Goal: Transaction & Acquisition: Purchase product/service

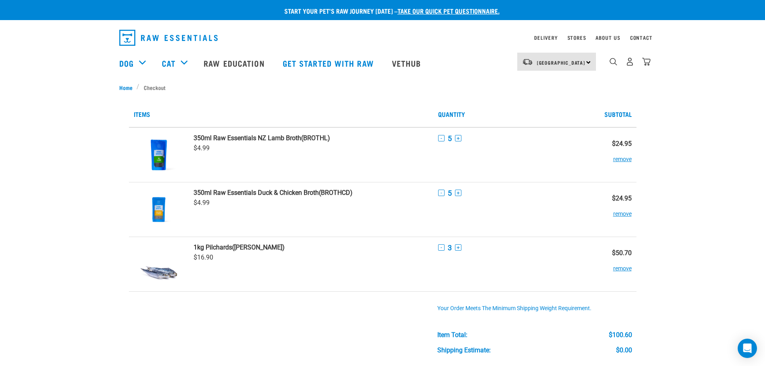
scroll to position [19, 0]
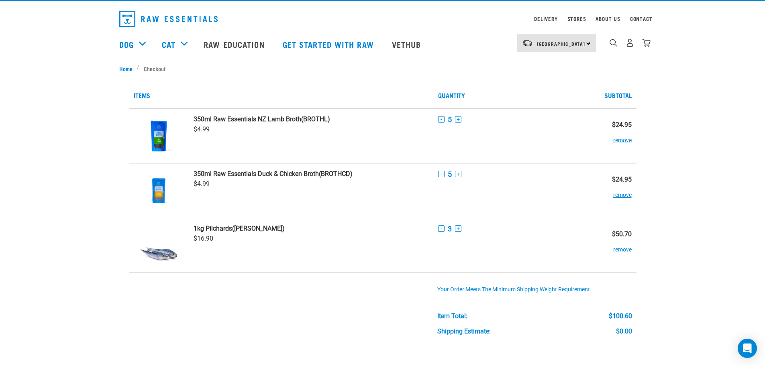
click at [648, 43] on img "dropdown navigation" at bounding box center [646, 43] width 8 height 8
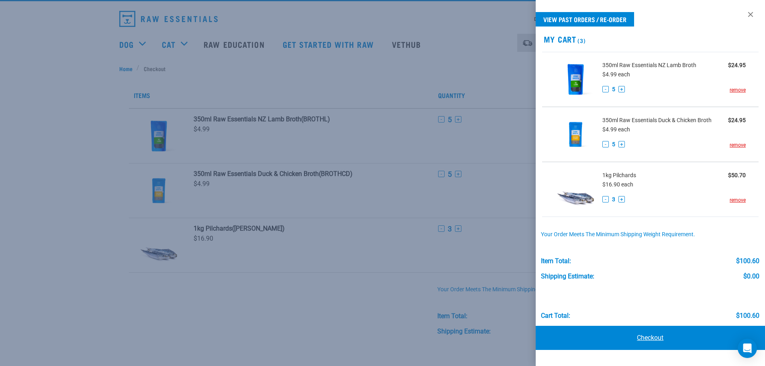
click at [681, 333] on link "Checkout" at bounding box center [651, 338] width 230 height 24
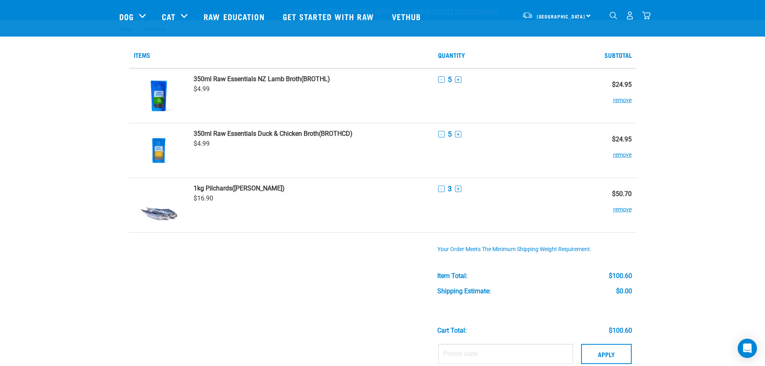
scroll to position [40, 0]
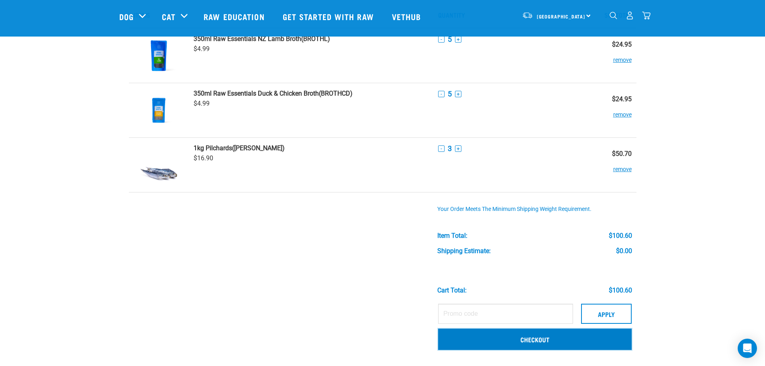
click at [556, 340] on link "Checkout" at bounding box center [535, 339] width 194 height 21
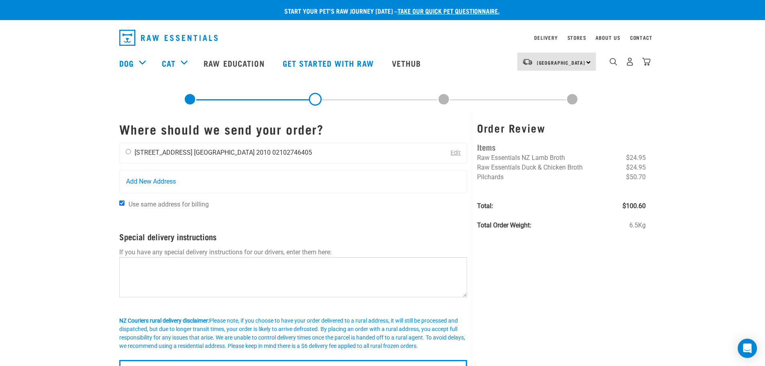
click at [129, 152] on input "radio" at bounding box center [128, 151] width 5 height 5
radio input "true"
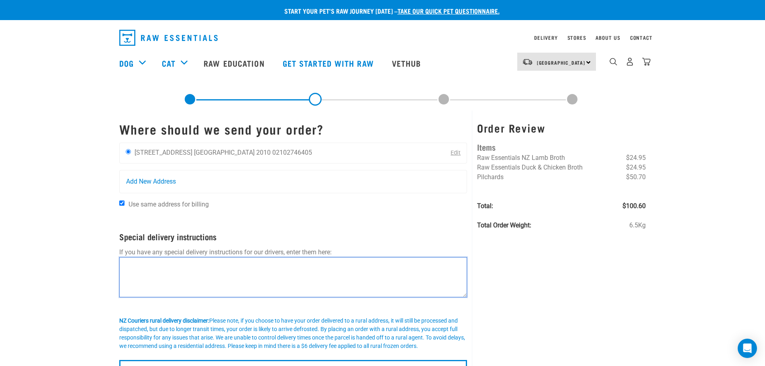
click at [255, 277] on textarea at bounding box center [293, 277] width 348 height 40
click at [126, 263] on textarea "Please leave parcel anywhere under the carport - thank you." at bounding box center [293, 277] width 348 height 40
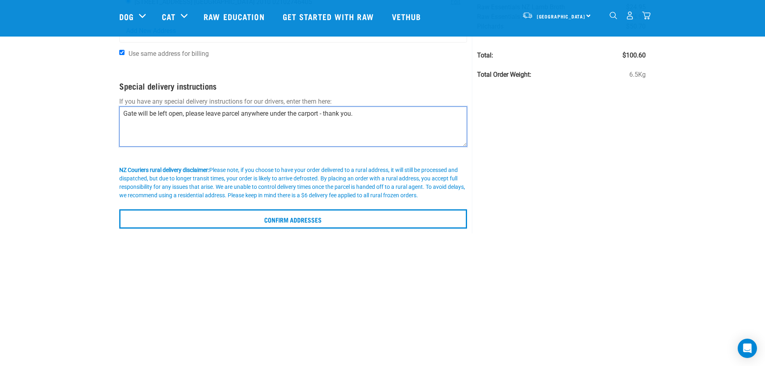
scroll to position [121, 0]
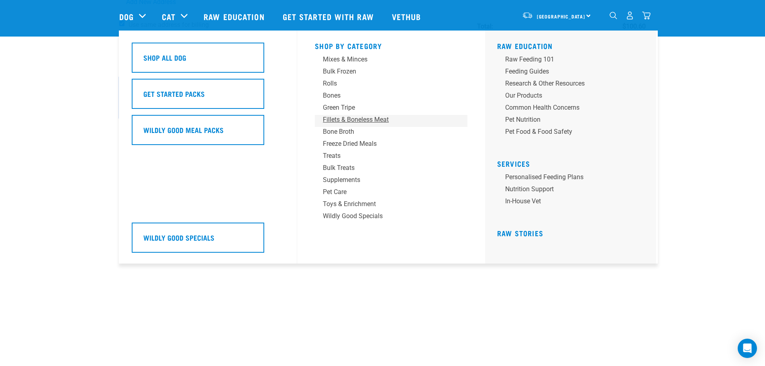
type textarea "Gate will be left open, please leave parcel anywhere under the carport - thank …"
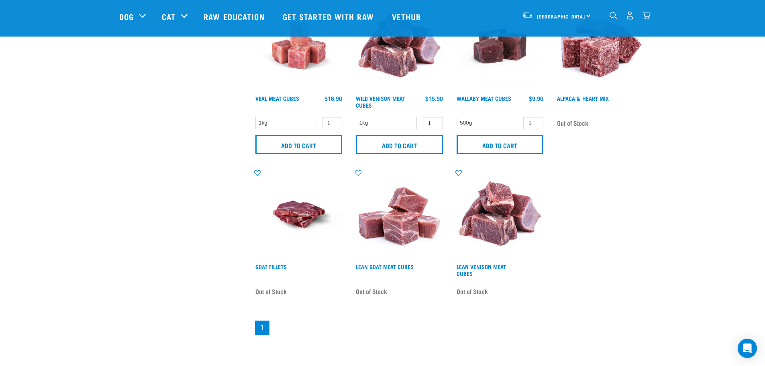
scroll to position [402, 0]
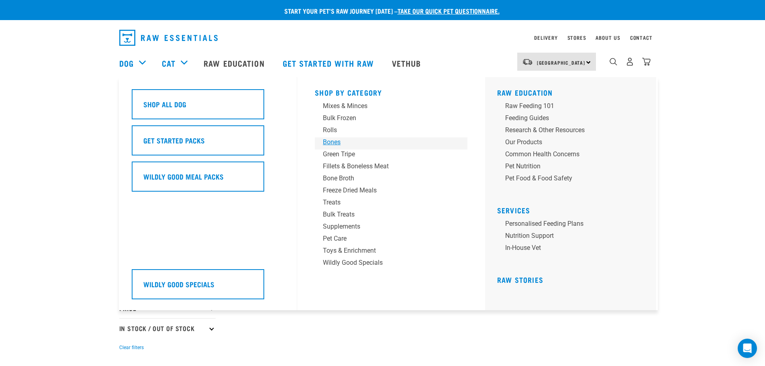
click at [349, 140] on div "Bones" at bounding box center [385, 142] width 125 height 10
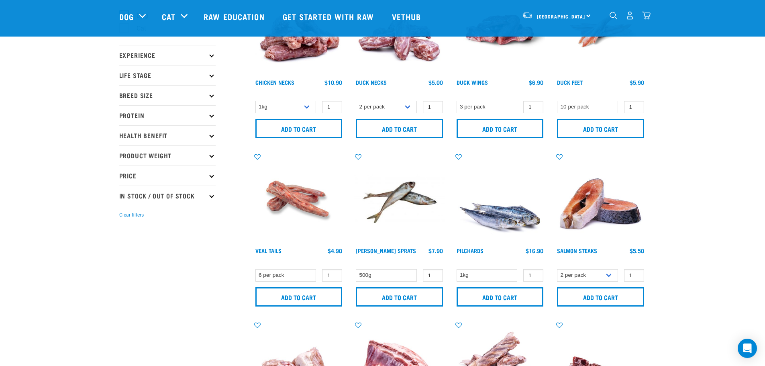
scroll to position [80, 0]
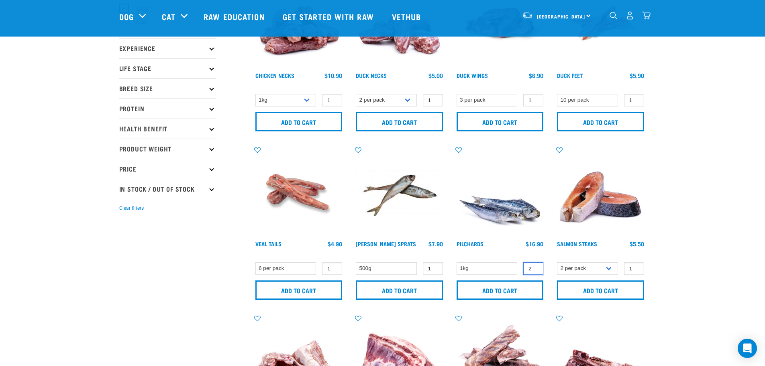
type input "2"
click at [536, 266] on input "2" at bounding box center [534, 268] width 20 height 12
click at [643, 14] on img "dropdown navigation" at bounding box center [646, 15] width 8 height 8
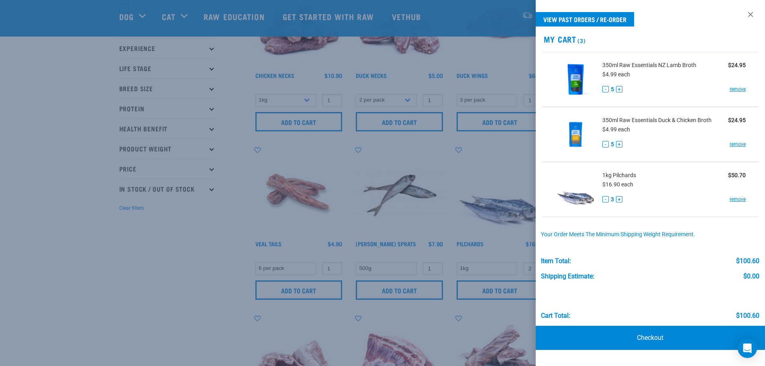
click at [239, 264] on div at bounding box center [382, 183] width 765 height 366
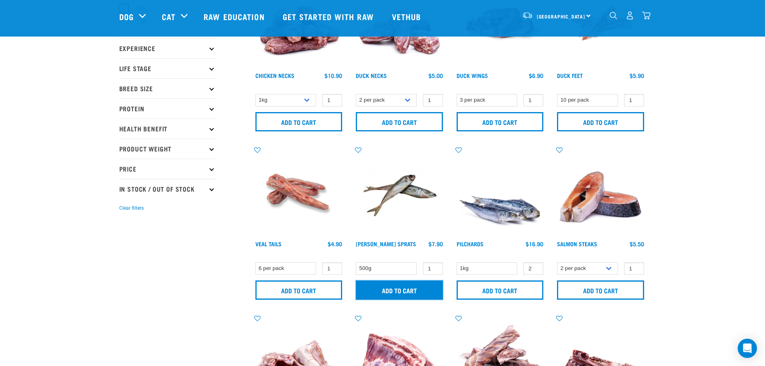
click at [414, 292] on input "Add to cart" at bounding box center [399, 289] width 87 height 19
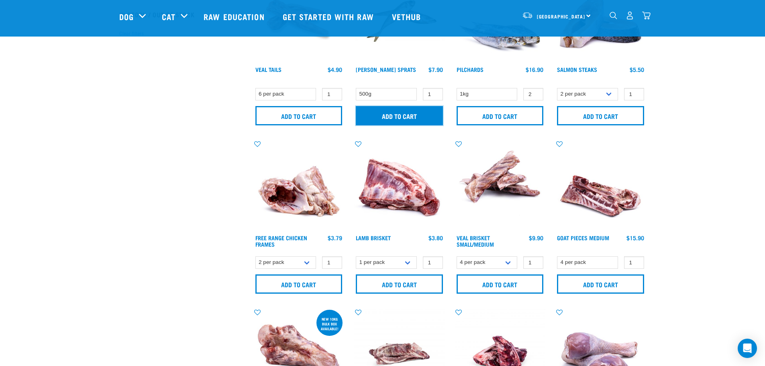
scroll to position [362, 0]
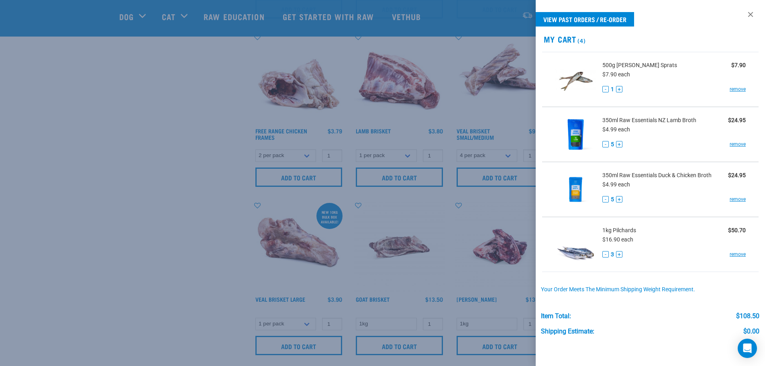
click at [205, 229] on div at bounding box center [382, 183] width 765 height 366
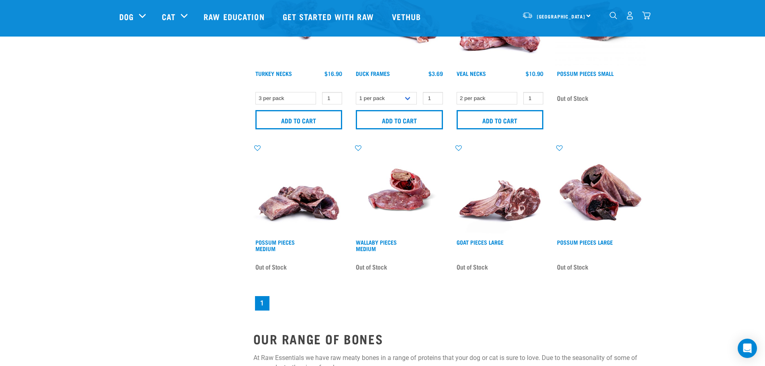
scroll to position [643, 0]
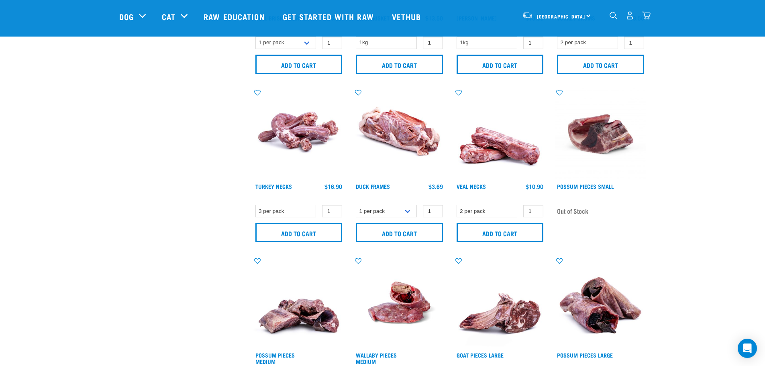
click at [642, 14] on div "14" at bounding box center [630, 15] width 41 height 18
click at [644, 15] on img "dropdown navigation" at bounding box center [646, 15] width 8 height 8
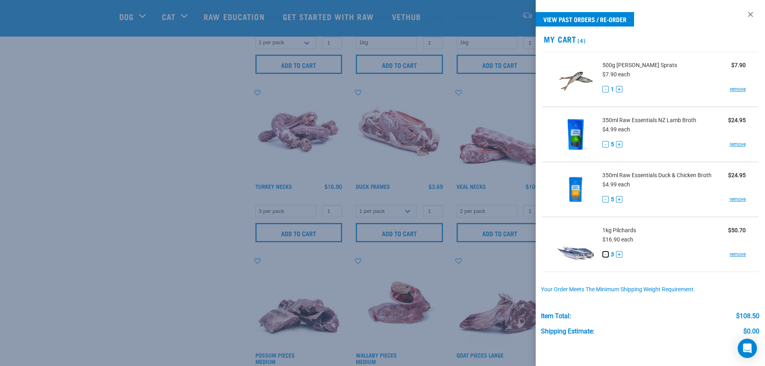
click at [605, 253] on button "-" at bounding box center [606, 254] width 6 height 6
click at [619, 87] on button "+" at bounding box center [619, 89] width 6 height 6
click at [623, 61] on span "500g [PERSON_NAME] Sprats" at bounding box center [640, 65] width 75 height 8
click at [564, 82] on img at bounding box center [575, 79] width 41 height 41
click at [588, 82] on img at bounding box center [575, 79] width 41 height 41
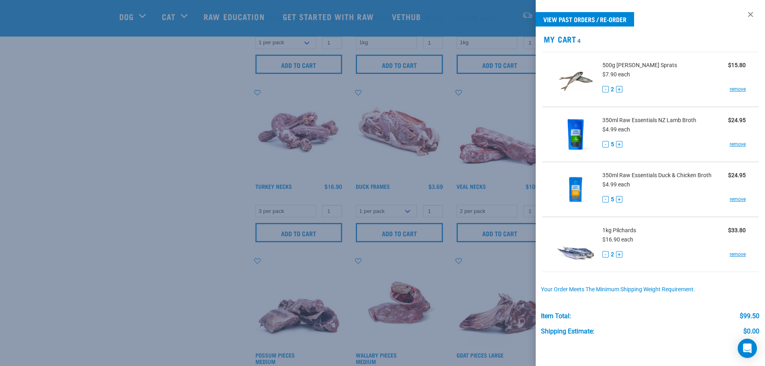
click at [497, 90] on div at bounding box center [382, 183] width 765 height 366
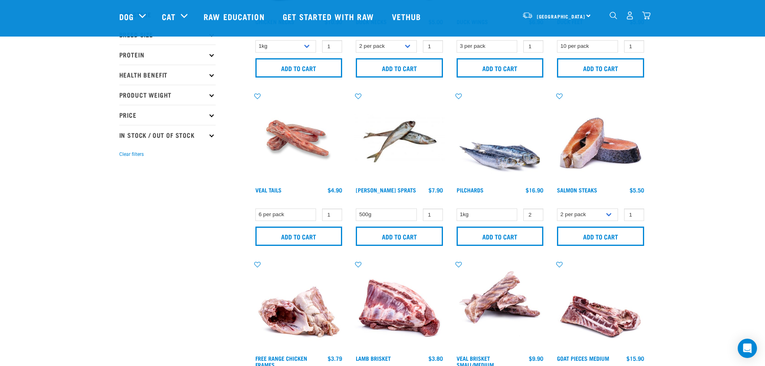
scroll to position [0, 0]
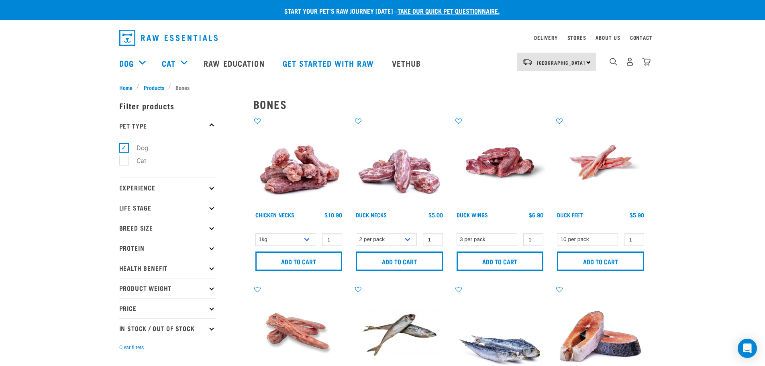
click at [384, 330] on img at bounding box center [399, 330] width 91 height 91
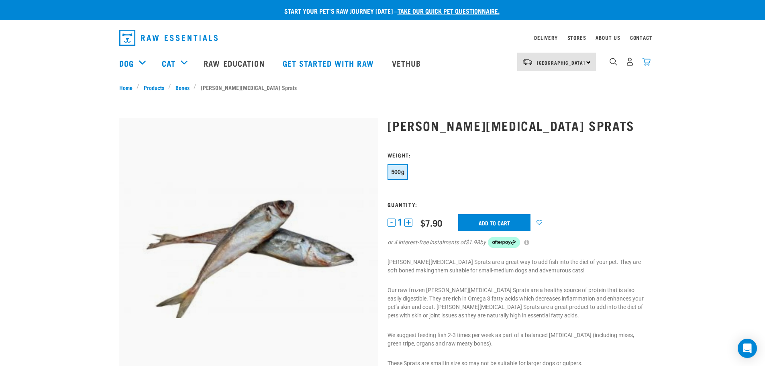
click at [644, 66] on img "dropdown navigation" at bounding box center [646, 61] width 8 height 8
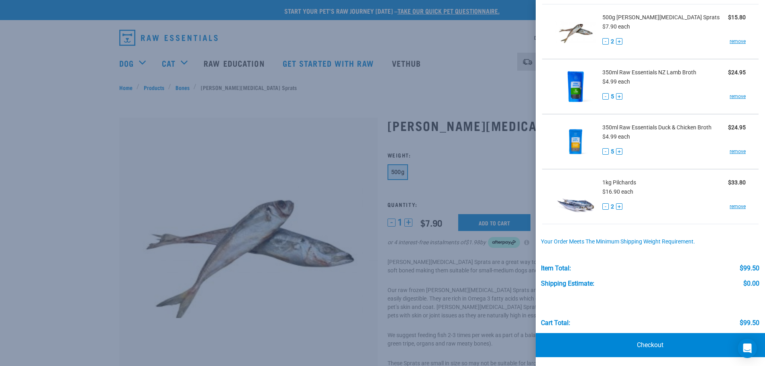
scroll to position [49, 0]
click at [663, 348] on link "Checkout" at bounding box center [651, 344] width 230 height 24
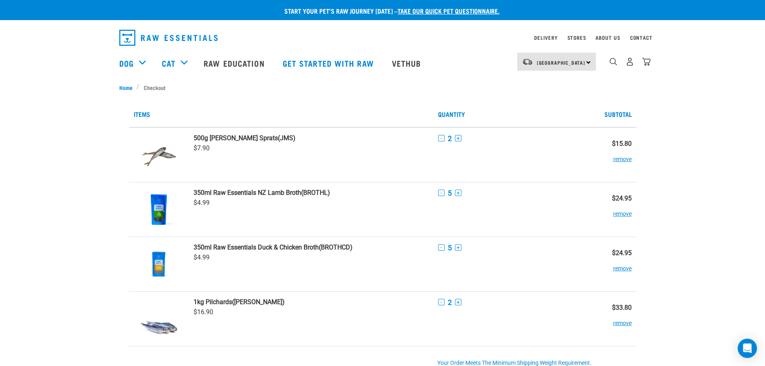
scroll to position [161, 0]
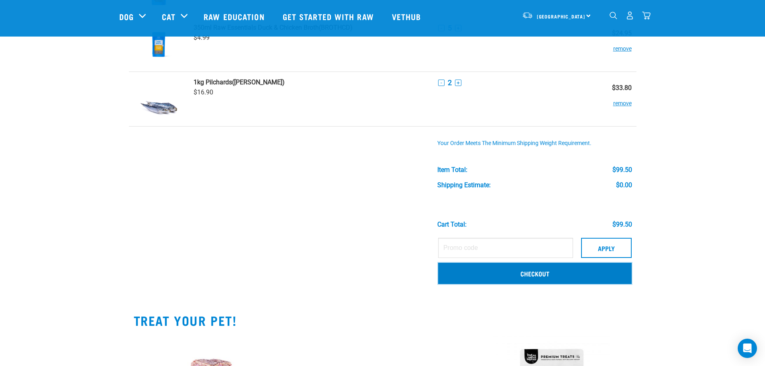
click at [547, 274] on link "Checkout" at bounding box center [535, 273] width 194 height 21
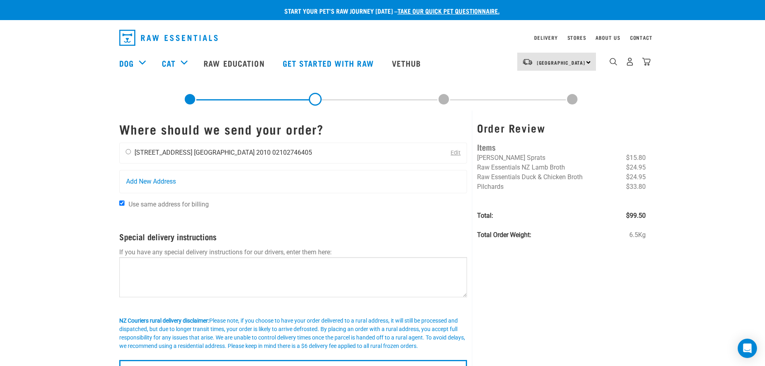
click at [169, 154] on li "[STREET_ADDRESS]" at bounding box center [164, 153] width 58 height 8
click at [130, 152] on input "radio" at bounding box center [128, 151] width 5 height 5
radio input "true"
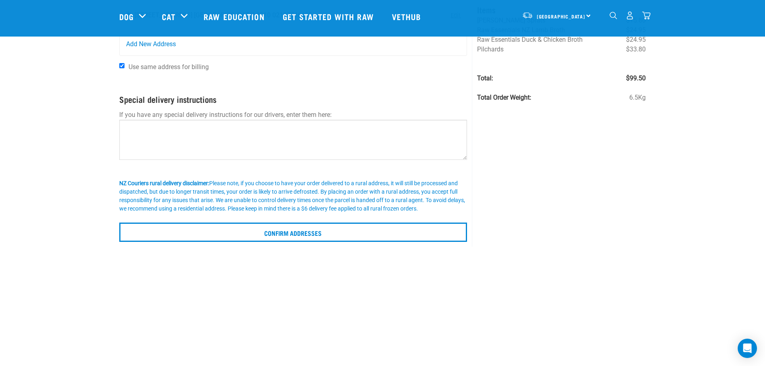
scroll to position [80, 0]
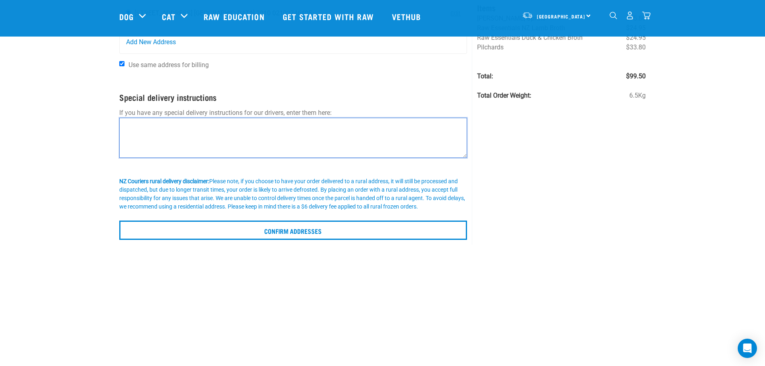
click at [236, 134] on textarea at bounding box center [293, 138] width 348 height 40
click at [124, 125] on textarea "Please leave order anywhere under the carport, thank you." at bounding box center [293, 138] width 348 height 40
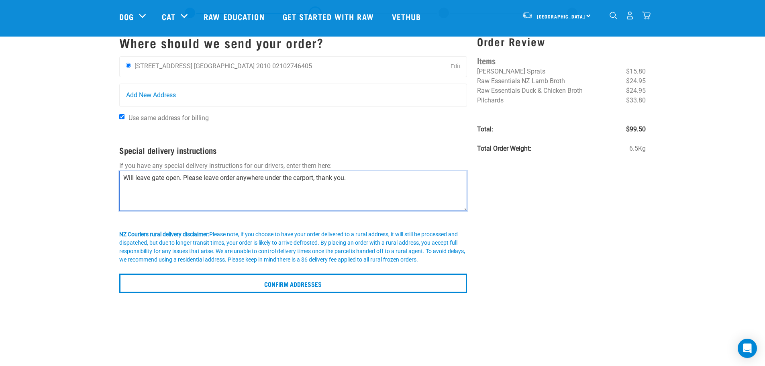
scroll to position [40, 0]
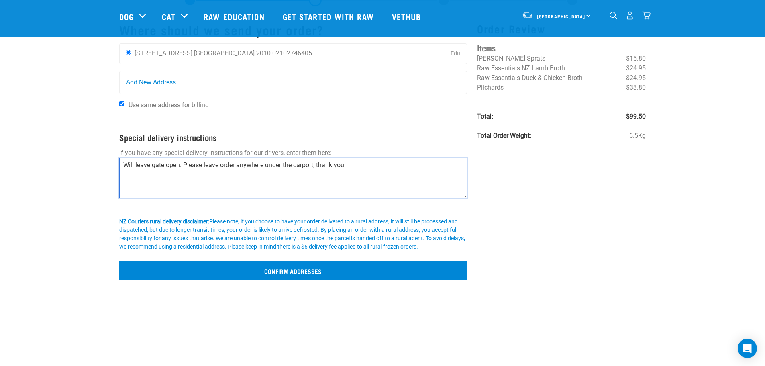
type textarea "Will leave gate open. Please leave order anywhere under the carport, thank you."
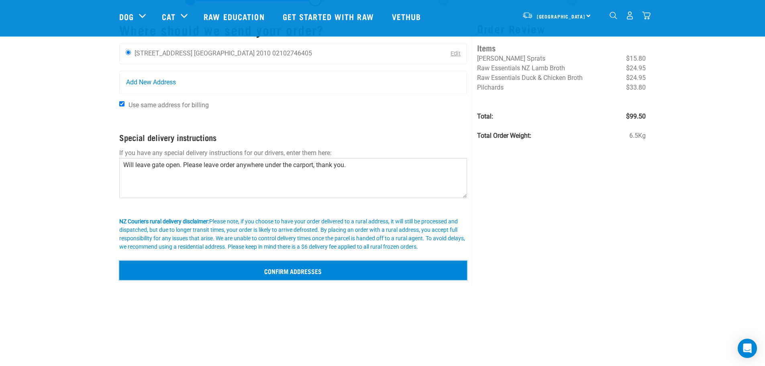
click at [379, 276] on input "Confirm addresses" at bounding box center [293, 270] width 348 height 19
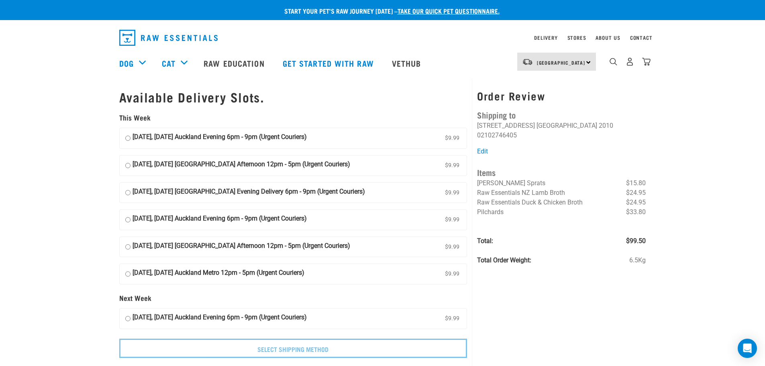
click at [284, 135] on strong "[DATE], [DATE] Auckland Evening 6pm - 9pm (Urgent Couriers)" at bounding box center [220, 138] width 174 height 12
click at [131, 135] on input "[DATE], [DATE] Auckland Evening 6pm - 9pm (Urgent Couriers) $9.99" at bounding box center [127, 138] width 5 height 12
radio input "true"
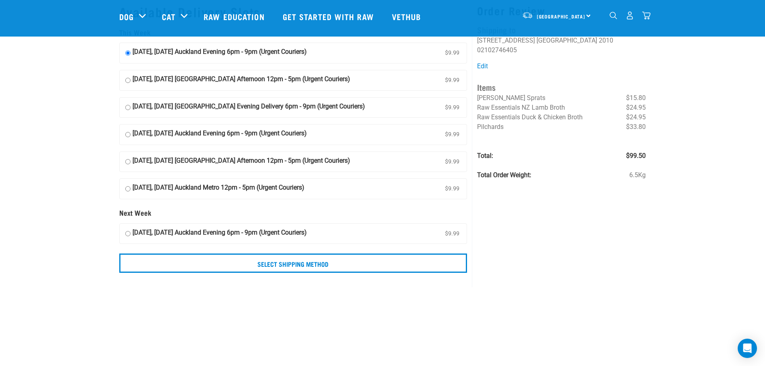
scroll to position [40, 0]
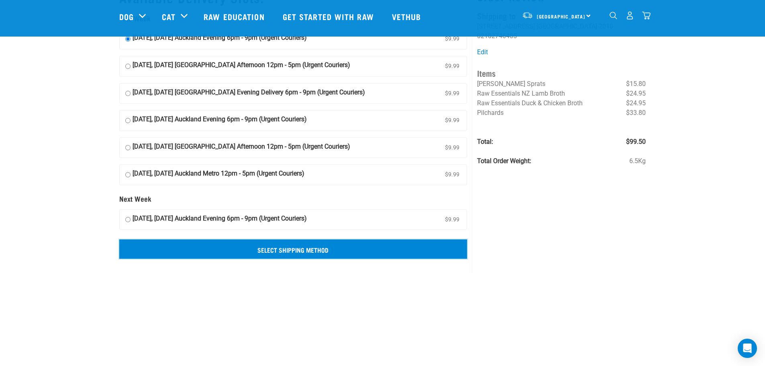
click at [336, 253] on input "Select Shipping Method" at bounding box center [293, 248] width 348 height 19
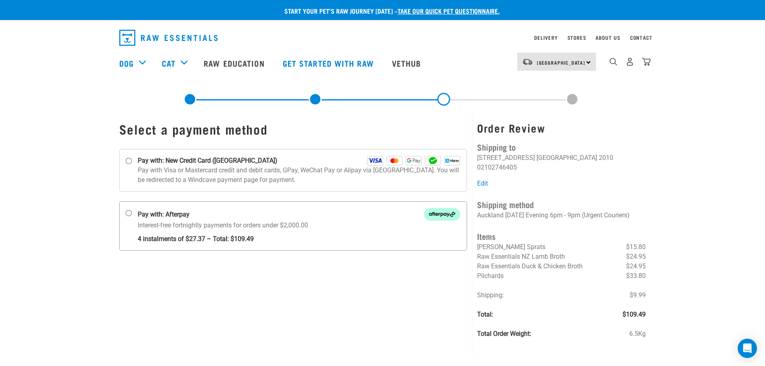
click at [296, 223] on p "Interest-free fortnightly payments for orders under $2,000.00 4 instalments of …" at bounding box center [299, 232] width 323 height 23
click at [132, 217] on input "Pay with: Afterpay Interest-free fortnightly payments for orders under $2,000.00" at bounding box center [128, 213] width 6 height 6
radio input "true"
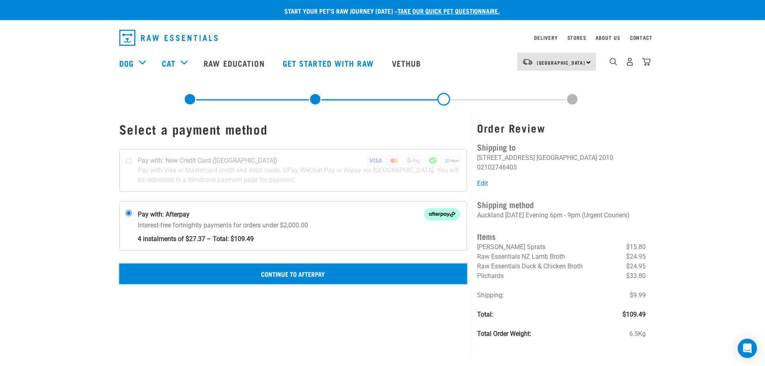
click at [351, 273] on button "Continue to Afterpay" at bounding box center [293, 274] width 348 height 20
click at [336, 277] on button "Confirm Payment" at bounding box center [293, 274] width 348 height 20
